Goal: Information Seeking & Learning: Learn about a topic

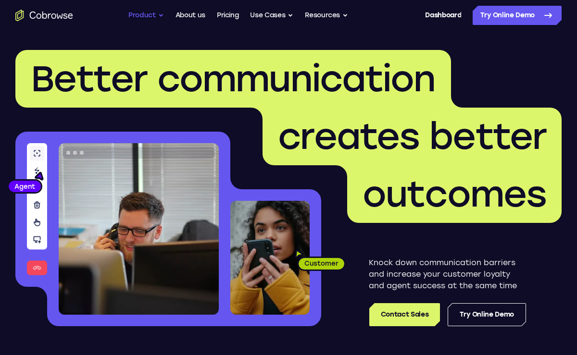
click at [153, 16] on button "Product" at bounding box center [146, 15] width 36 height 19
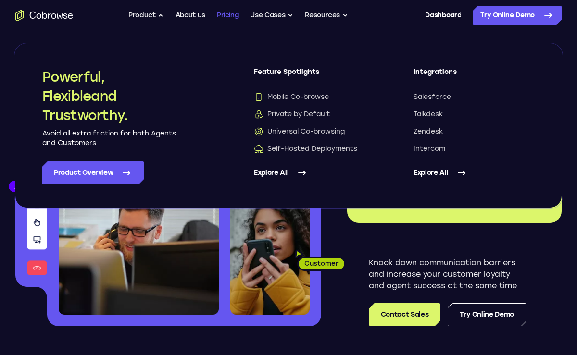
click at [222, 15] on link "Pricing" at bounding box center [228, 15] width 22 height 19
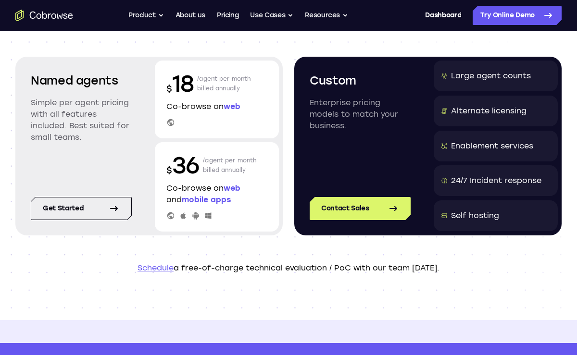
scroll to position [108, 0]
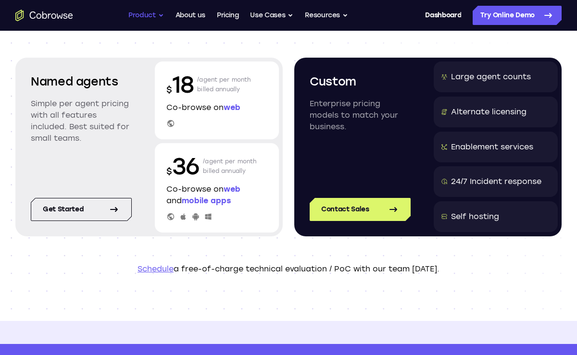
click at [147, 12] on button "Product" at bounding box center [146, 15] width 36 height 19
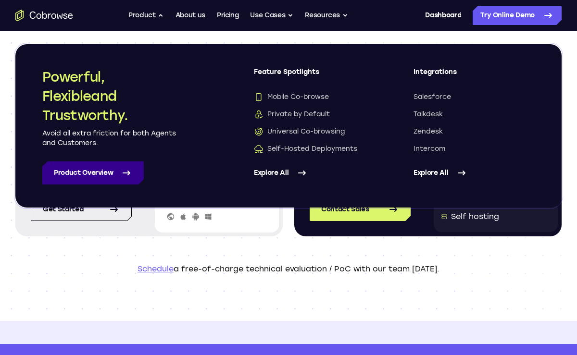
click at [99, 173] on link "Product Overview" at bounding box center [92, 173] width 101 height 23
